Goal: Transaction & Acquisition: Purchase product/service

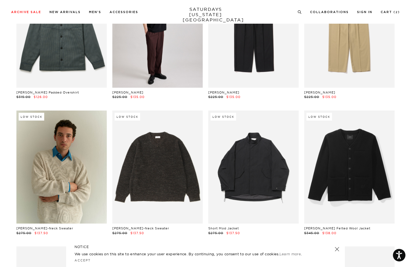
scroll to position [11822, 1]
